Goal: Task Accomplishment & Management: Complete application form

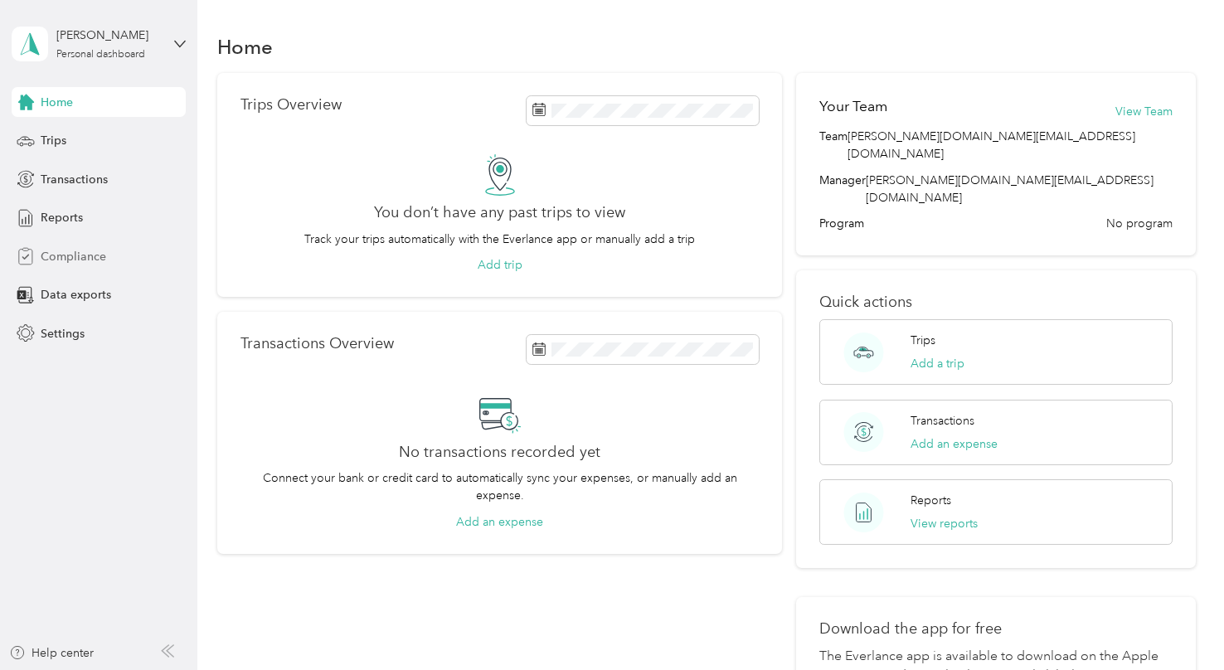
click at [95, 260] on span "Compliance" at bounding box center [74, 256] width 66 height 17
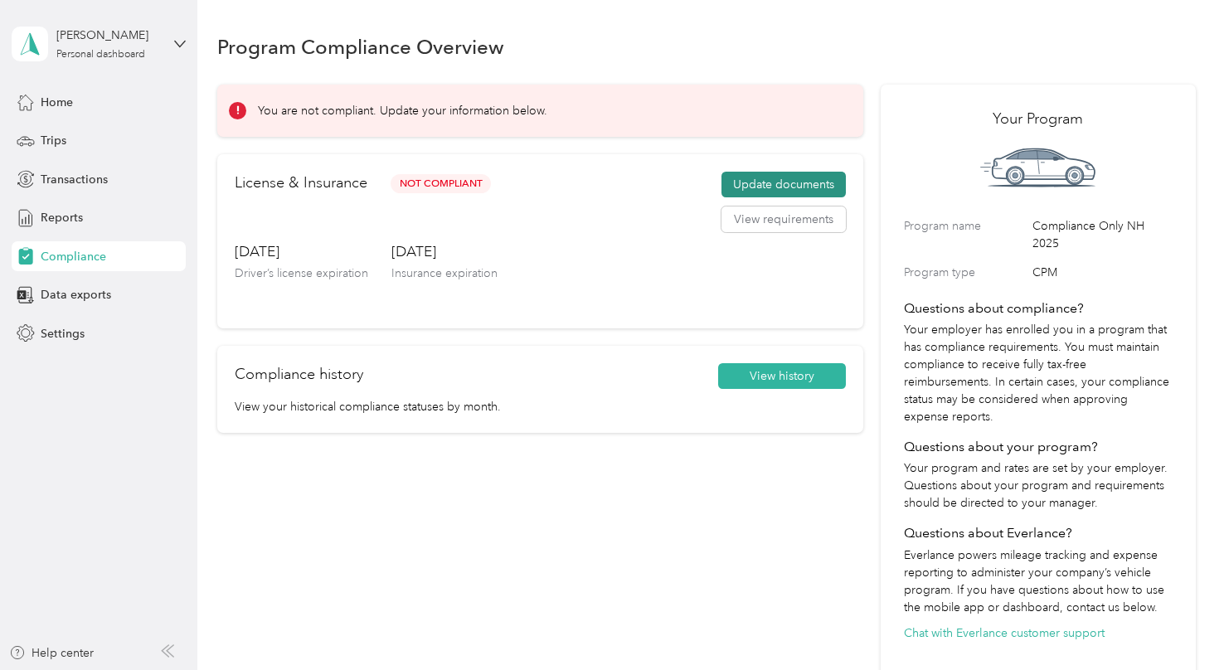
click at [780, 179] on button "Update documents" at bounding box center [783, 185] width 124 height 27
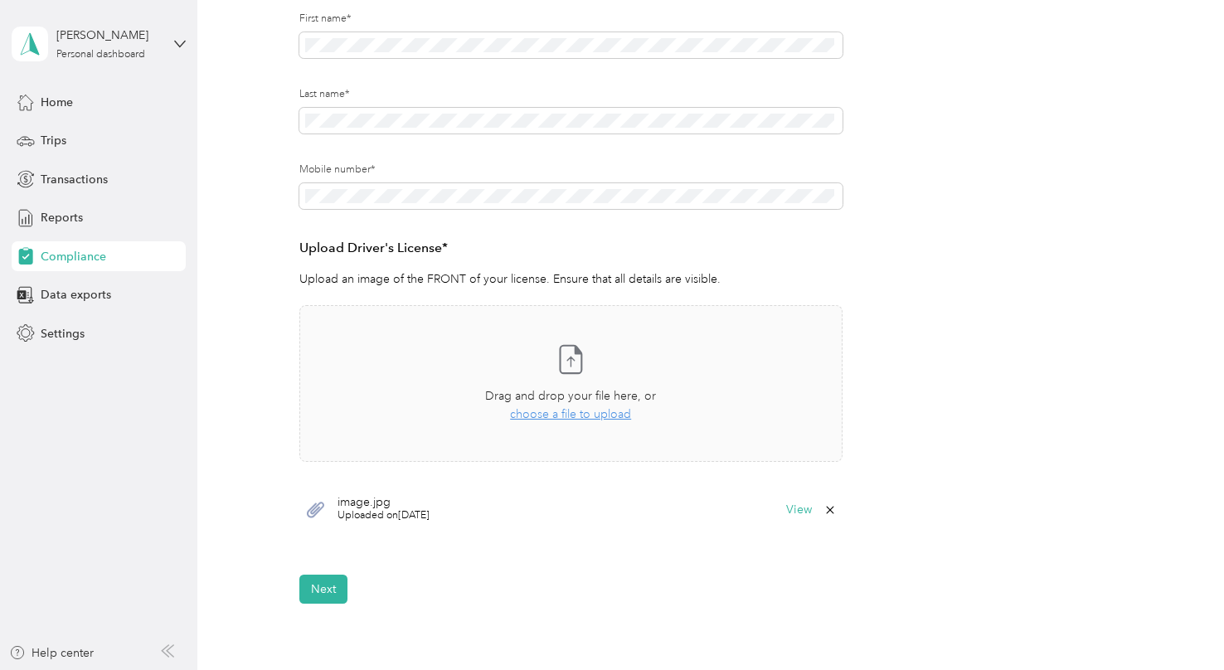
scroll to position [274, 0]
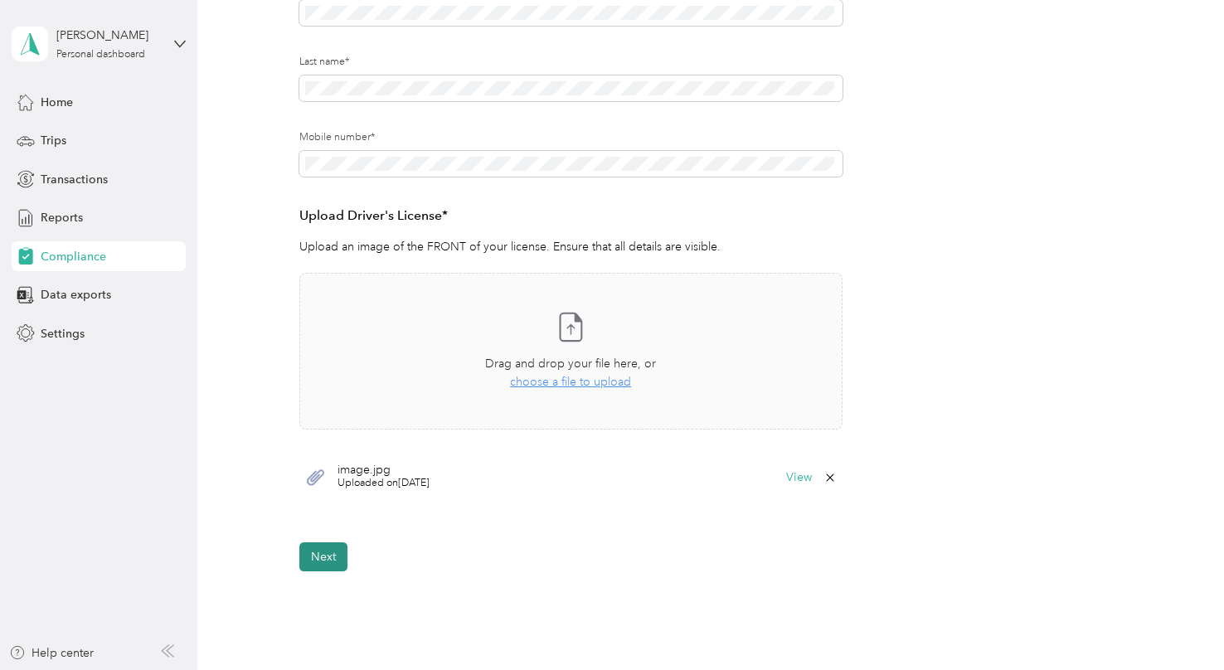
click at [320, 543] on button "Next" at bounding box center [323, 556] width 48 height 29
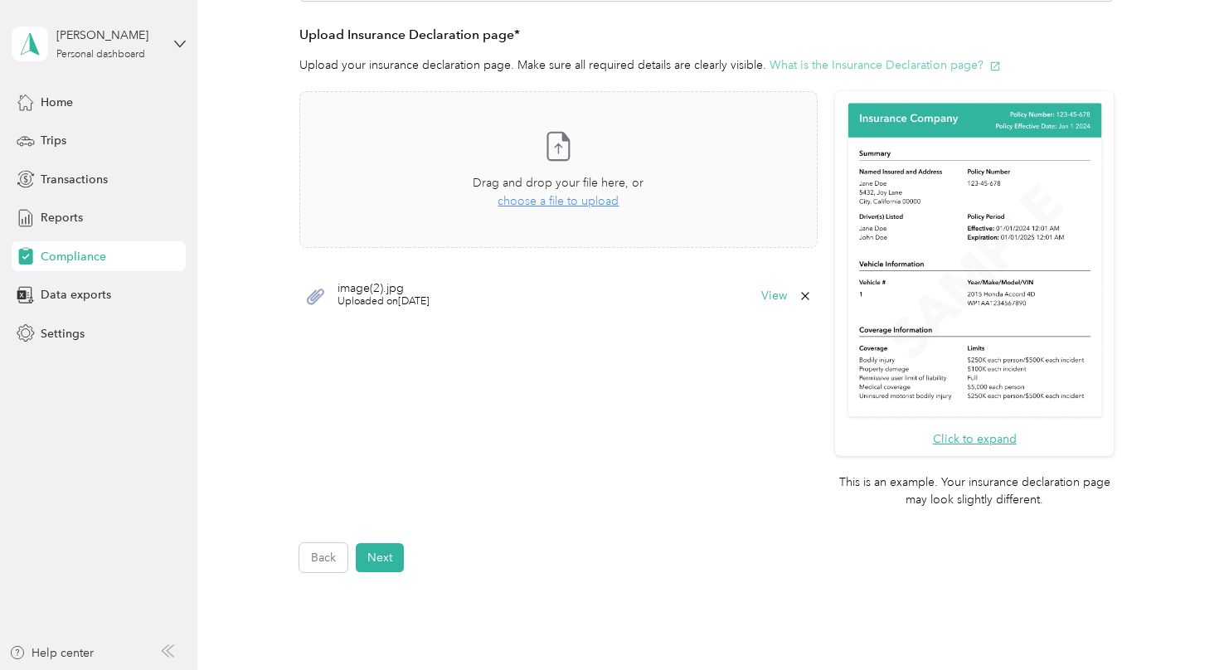
click at [918, 68] on button "What is the Insurance Declaration page?" at bounding box center [884, 64] width 231 height 17
click at [600, 201] on span "choose a file to upload" at bounding box center [557, 201] width 121 height 14
click at [766, 297] on button "View" at bounding box center [774, 296] width 26 height 12
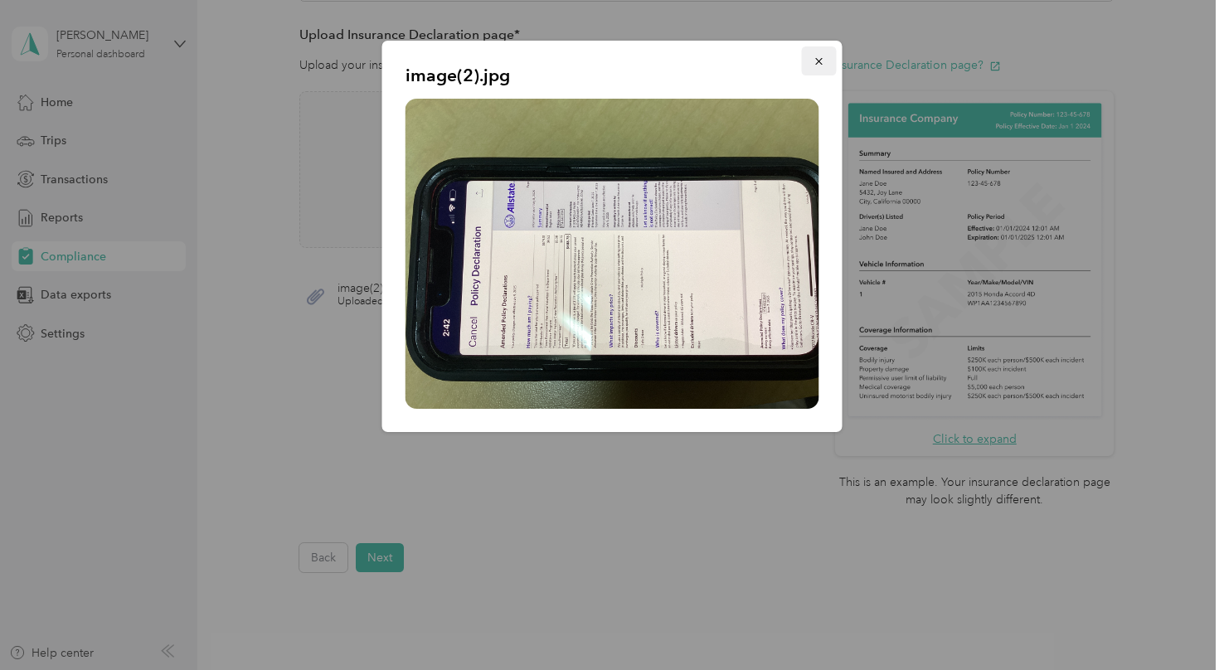
click at [821, 63] on icon "button" at bounding box center [819, 62] width 12 height 12
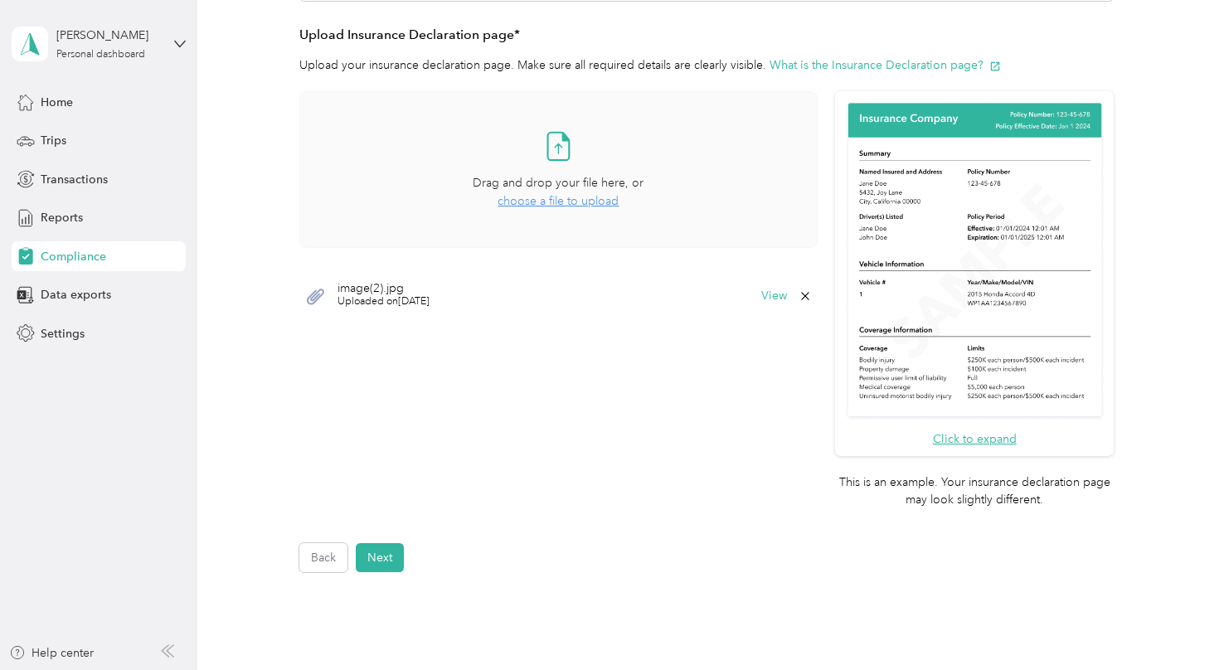
click at [601, 201] on span "choose a file to upload" at bounding box center [557, 201] width 121 height 14
click at [775, 297] on button "View" at bounding box center [774, 296] width 26 height 12
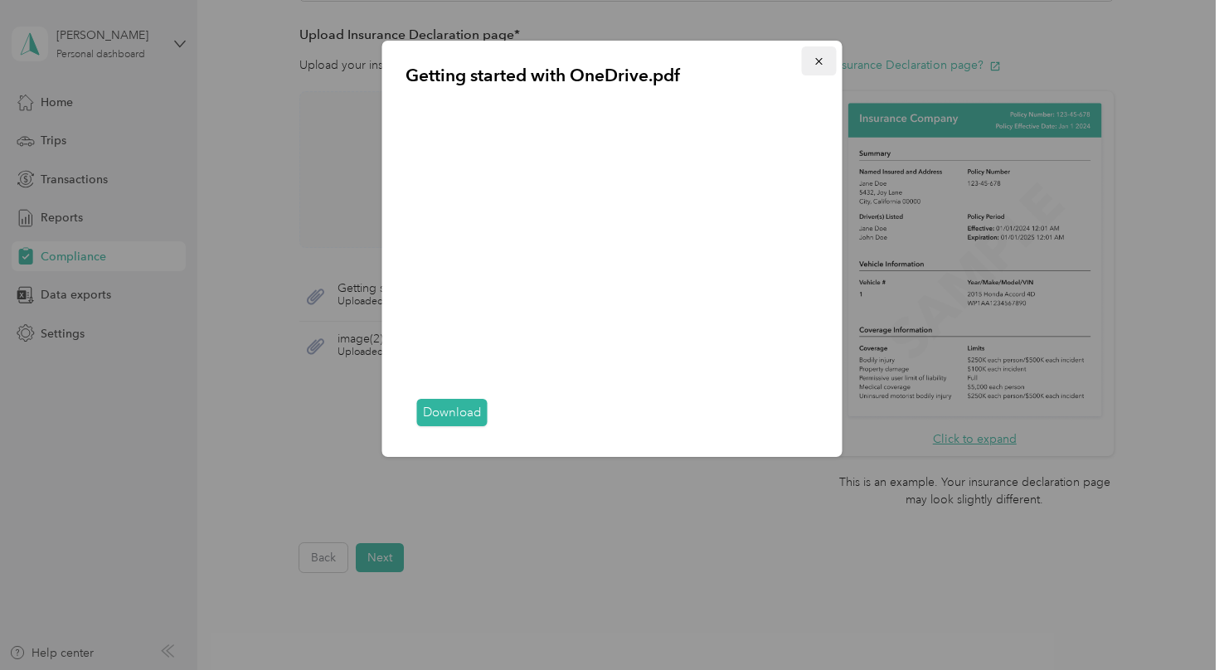
click at [817, 63] on icon "button" at bounding box center [819, 62] width 12 height 12
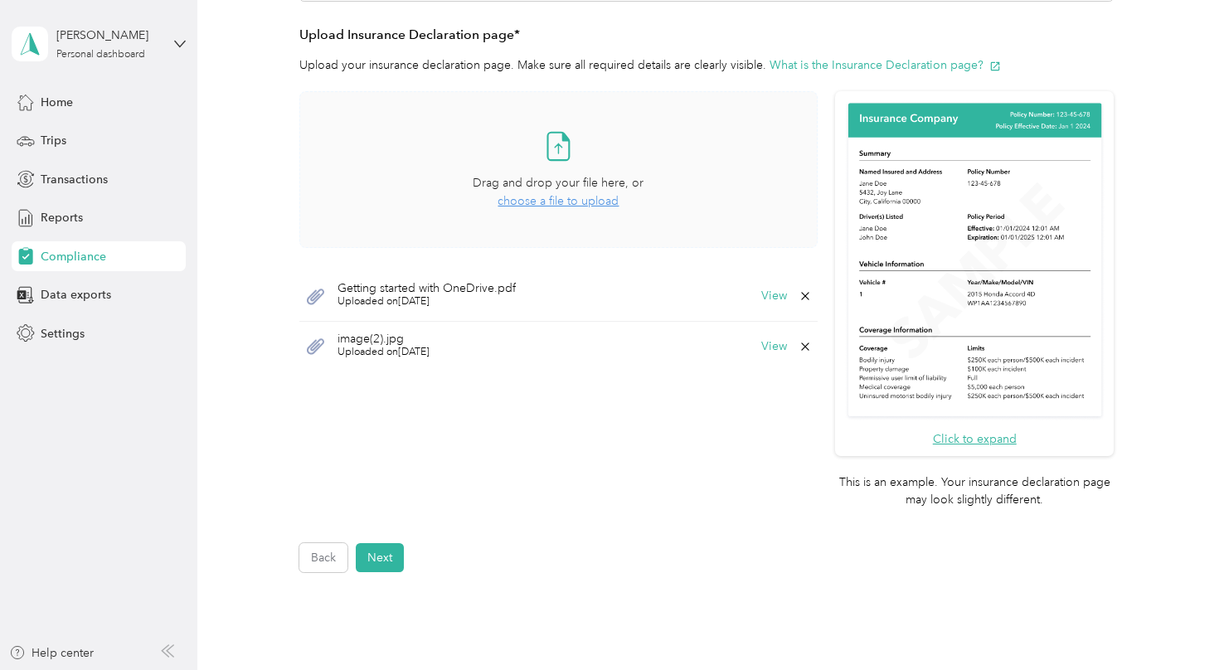
click at [798, 294] on icon at bounding box center [804, 295] width 13 height 13
click at [765, 307] on button "Yes" at bounding box center [760, 306] width 32 height 27
click at [524, 202] on span "choose a file to upload" at bounding box center [557, 201] width 121 height 14
click at [774, 294] on button "View" at bounding box center [774, 296] width 26 height 12
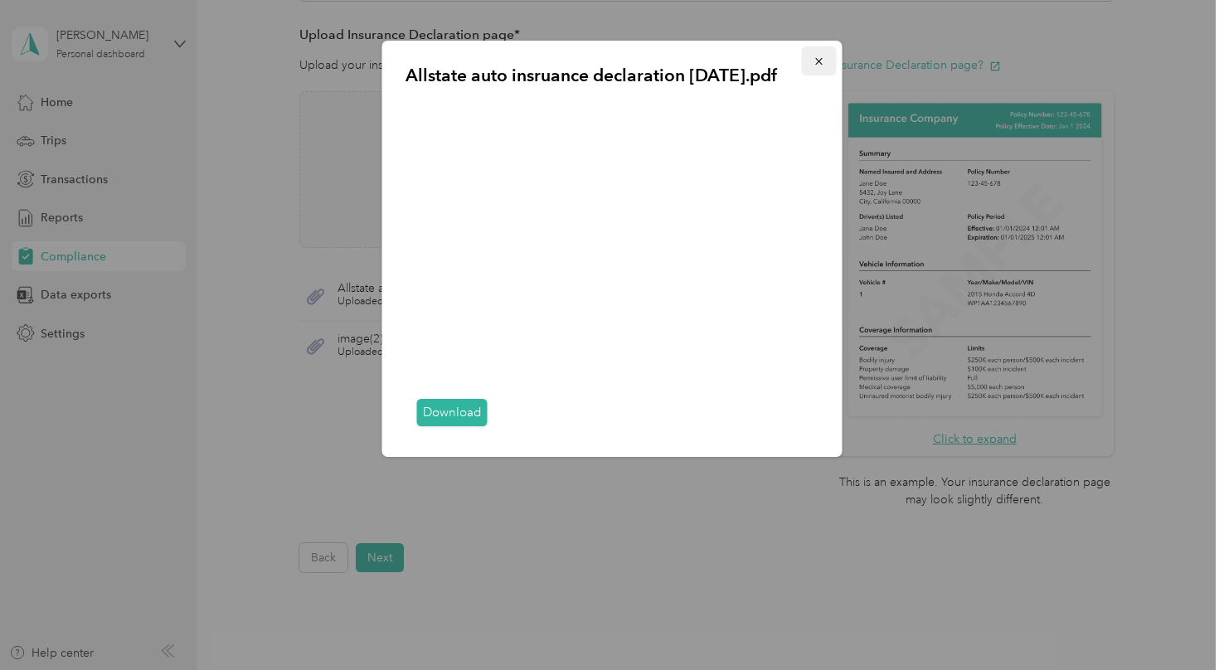
click at [818, 61] on icon "button" at bounding box center [818, 61] width 7 height 7
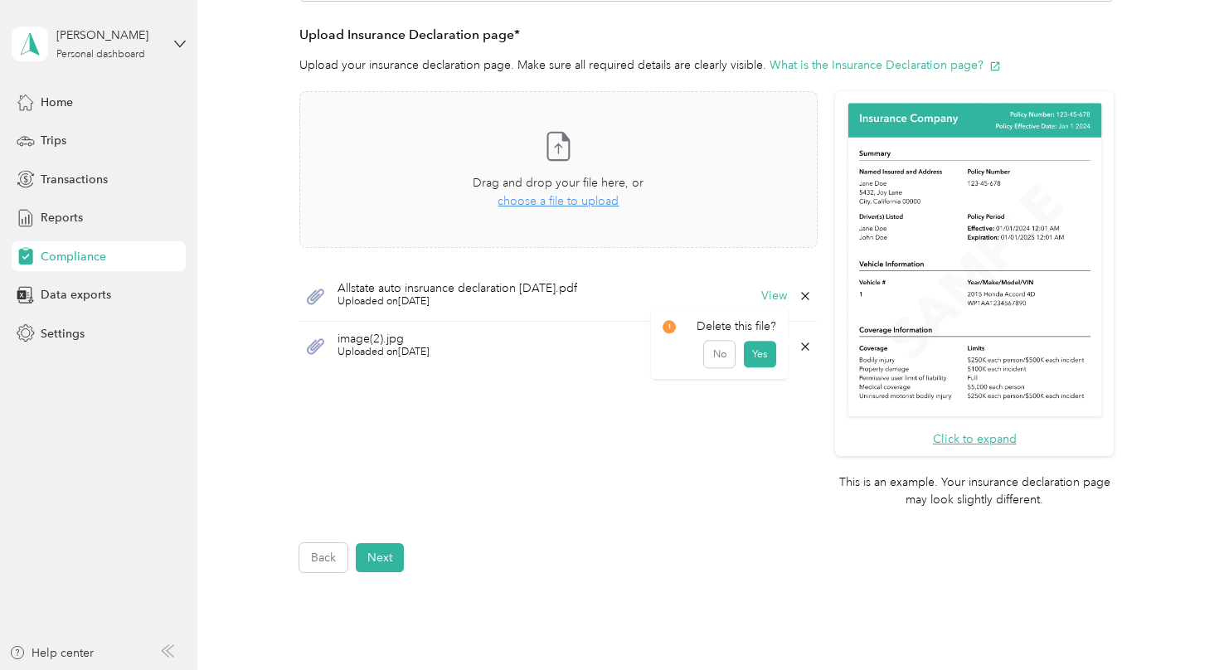
click at [802, 344] on icon at bounding box center [805, 345] width 7 height 7
click at [768, 357] on button "Yes" at bounding box center [760, 356] width 32 height 27
click at [390, 552] on button "Next" at bounding box center [380, 557] width 48 height 29
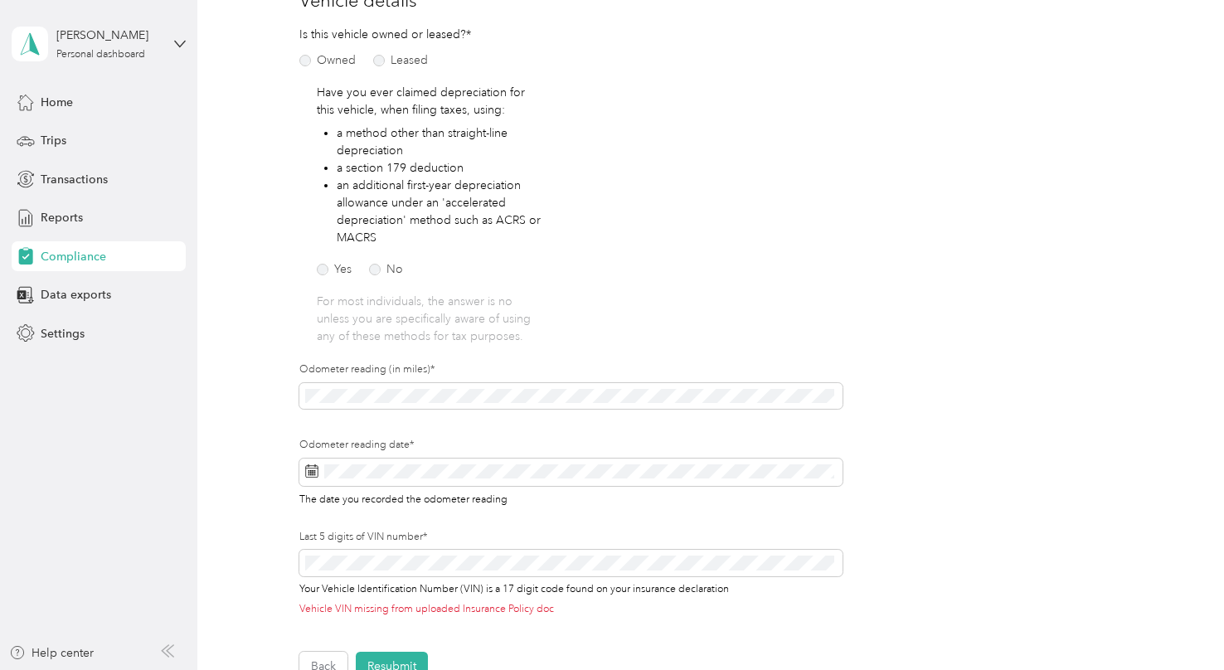
scroll to position [260, 0]
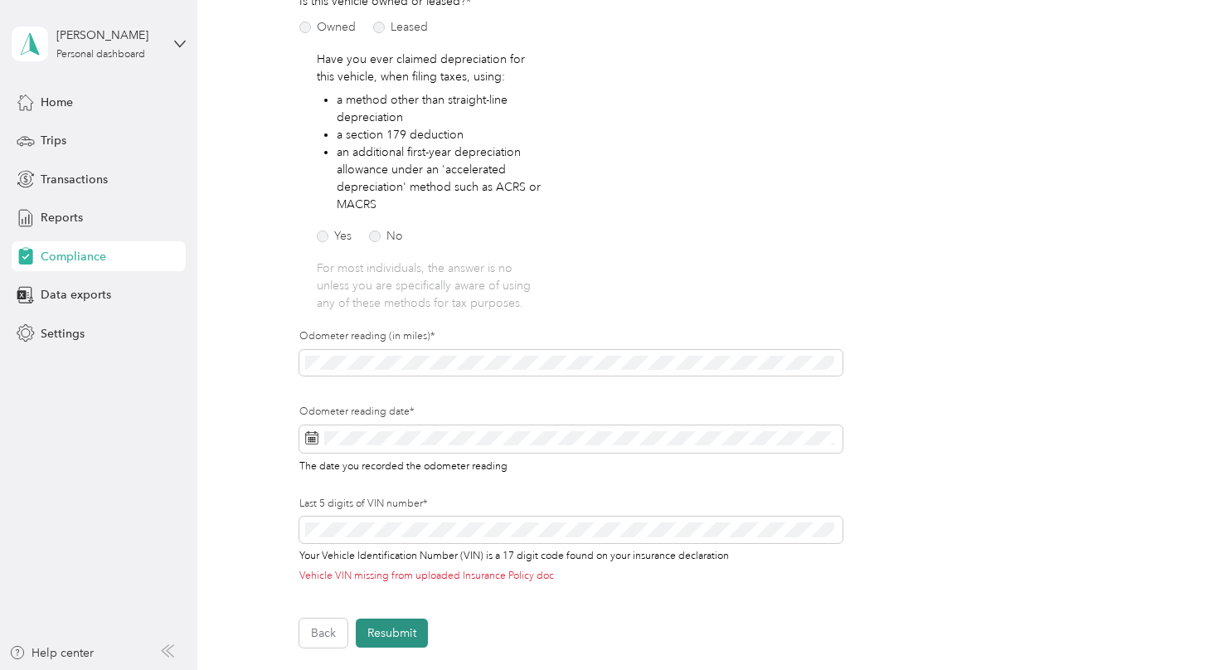
click at [381, 628] on button "Resubmit" at bounding box center [392, 633] width 72 height 29
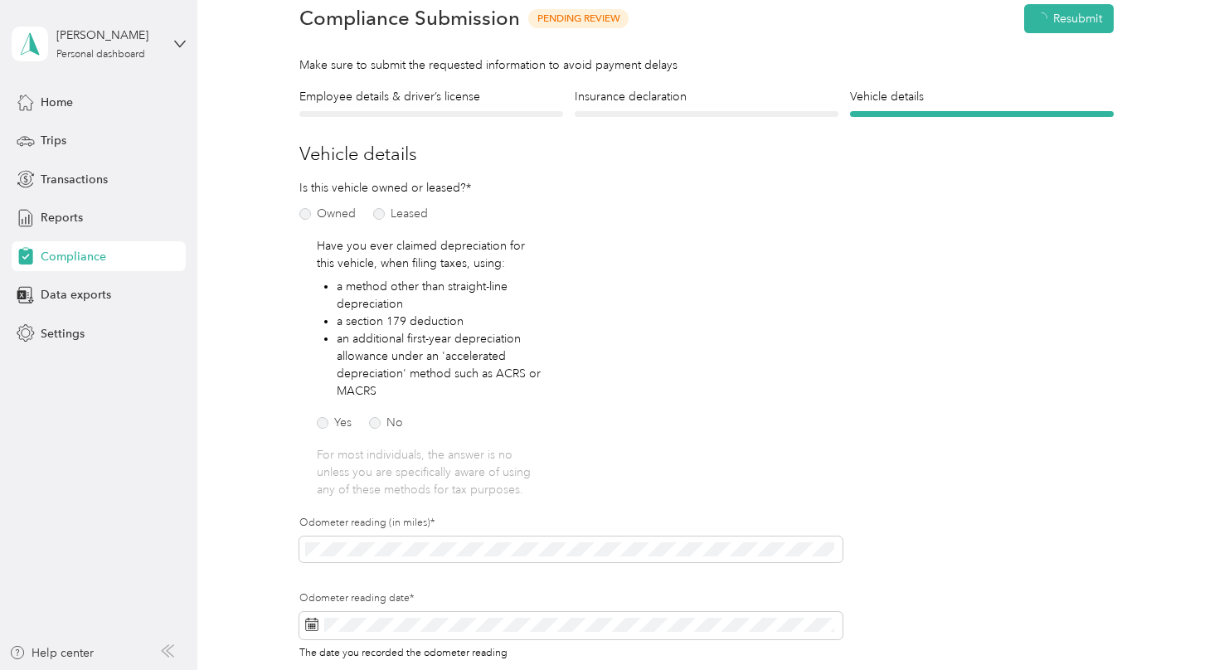
scroll to position [20, 0]
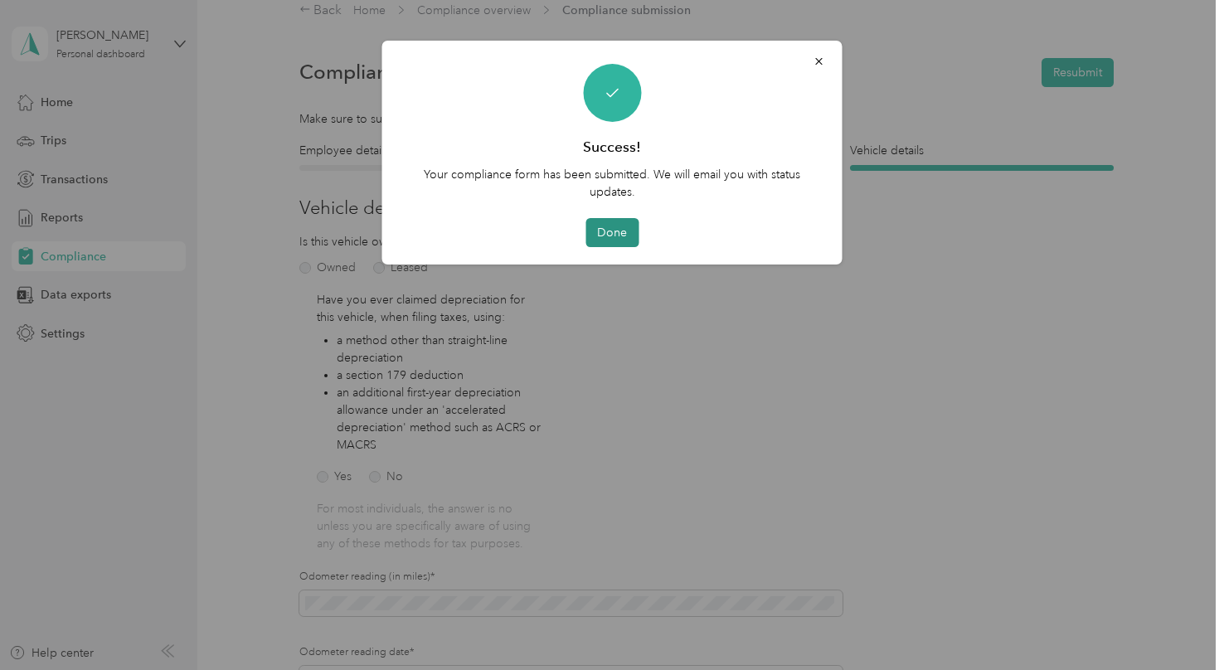
click at [606, 232] on button "Done" at bounding box center [611, 232] width 53 height 29
